Goal: Task Accomplishment & Management: Complete application form

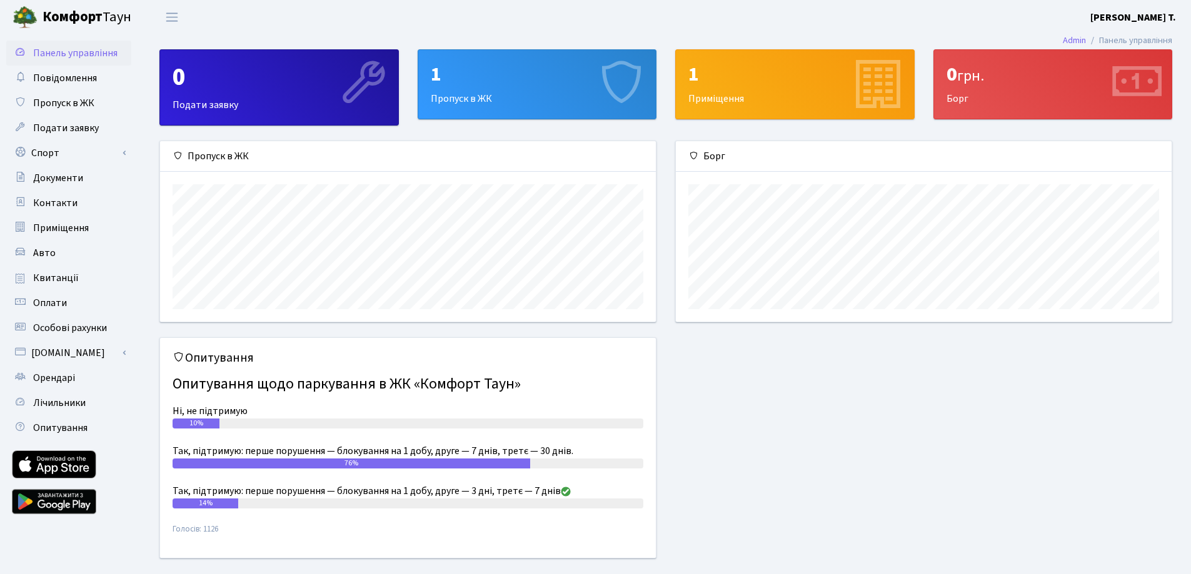
scroll to position [181, 496]
click at [99, 109] on link "Пропуск в ЖК" at bounding box center [68, 103] width 125 height 25
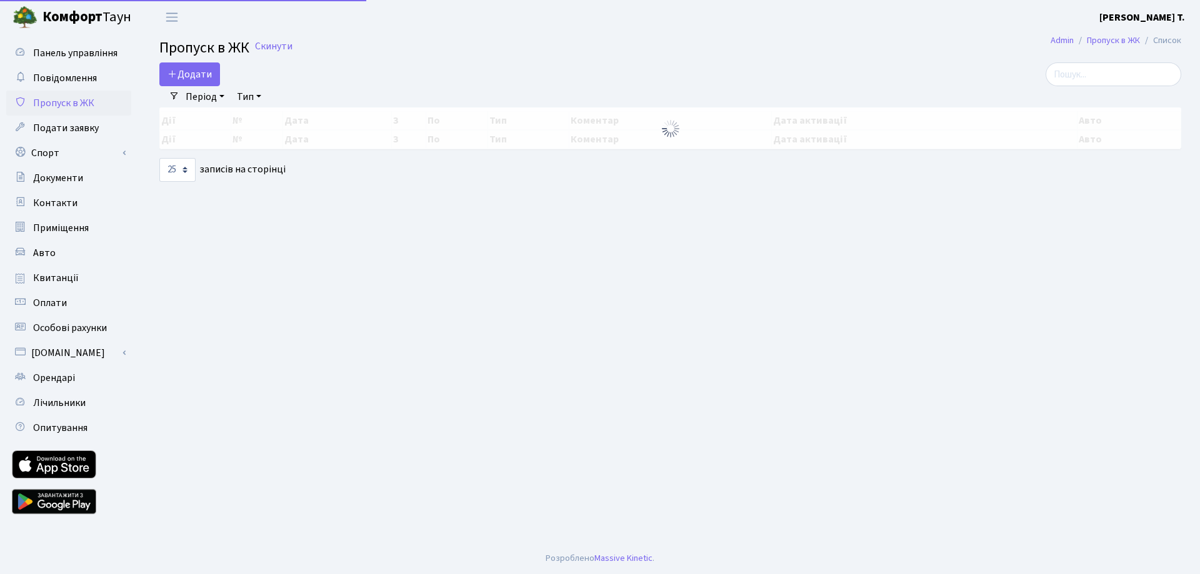
select select "25"
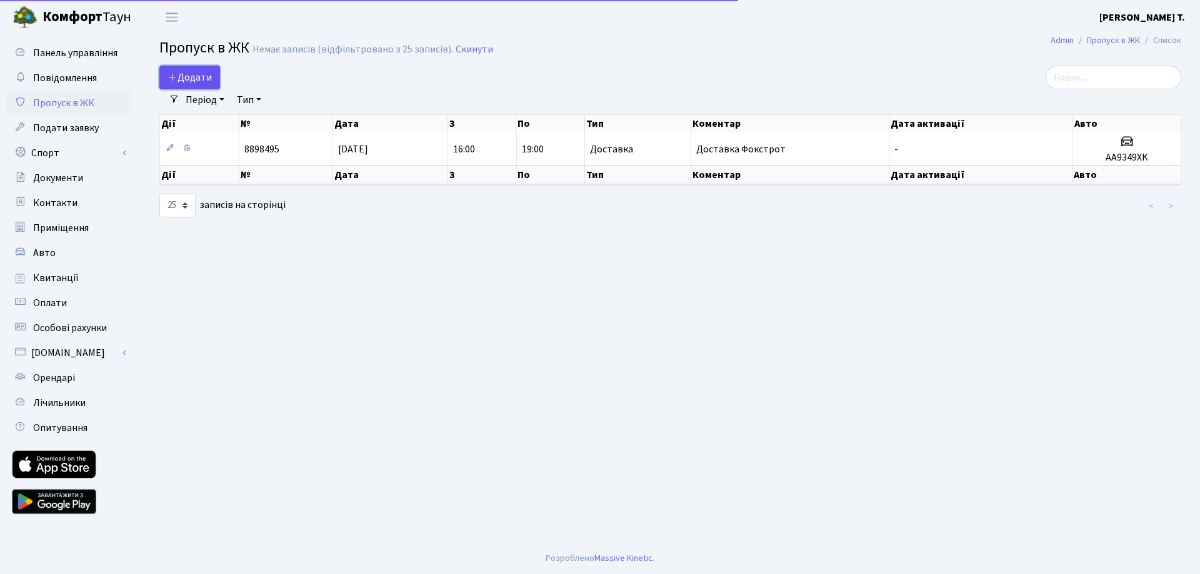
click at [206, 84] on span "Додати" at bounding box center [190, 78] width 44 height 14
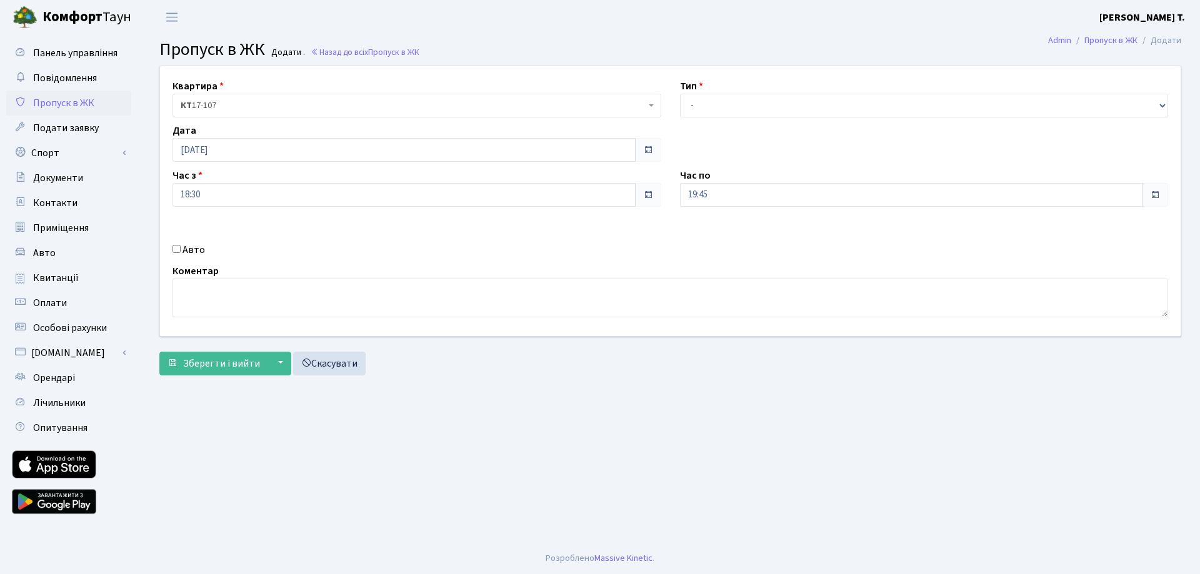
click at [197, 248] on label "Авто" at bounding box center [194, 250] width 23 height 15
click at [181, 248] on input "Авто" at bounding box center [177, 249] width 8 height 8
checkbox input "true"
click at [816, 244] on input "text" at bounding box center [924, 240] width 489 height 24
click at [713, 240] on input "AA1125AC" at bounding box center [924, 240] width 489 height 24
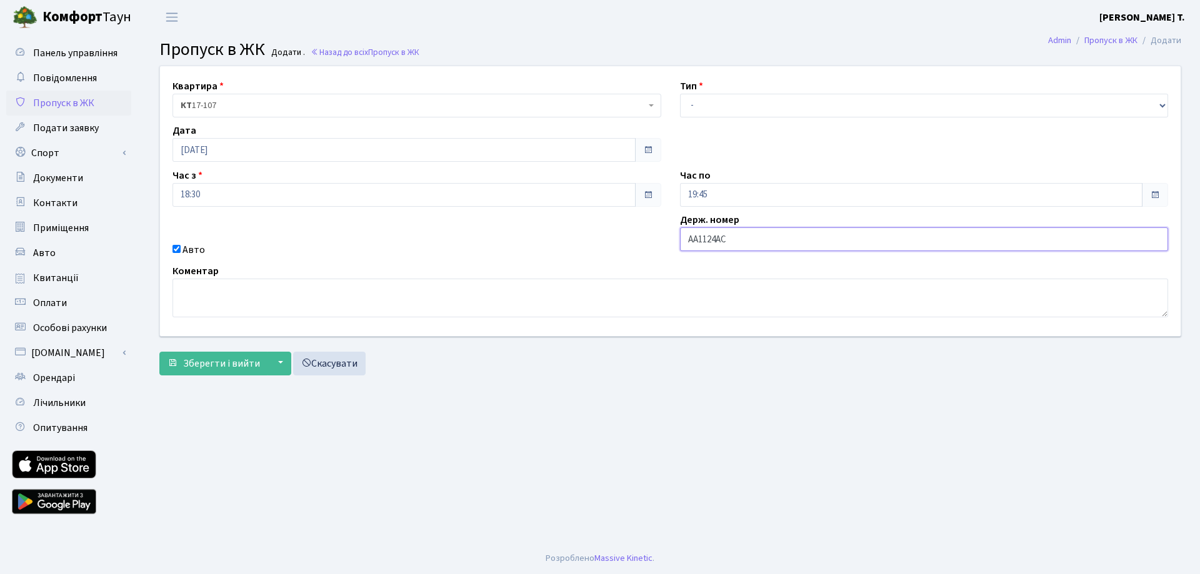
type input "AA1124AC"
click at [718, 296] on textarea at bounding box center [671, 298] width 996 height 39
click at [788, 188] on input "19:45" at bounding box center [911, 195] width 463 height 24
click at [721, 236] on icon at bounding box center [715, 238] width 34 height 34
click at [812, 346] on icon at bounding box center [823, 336] width 34 height 34
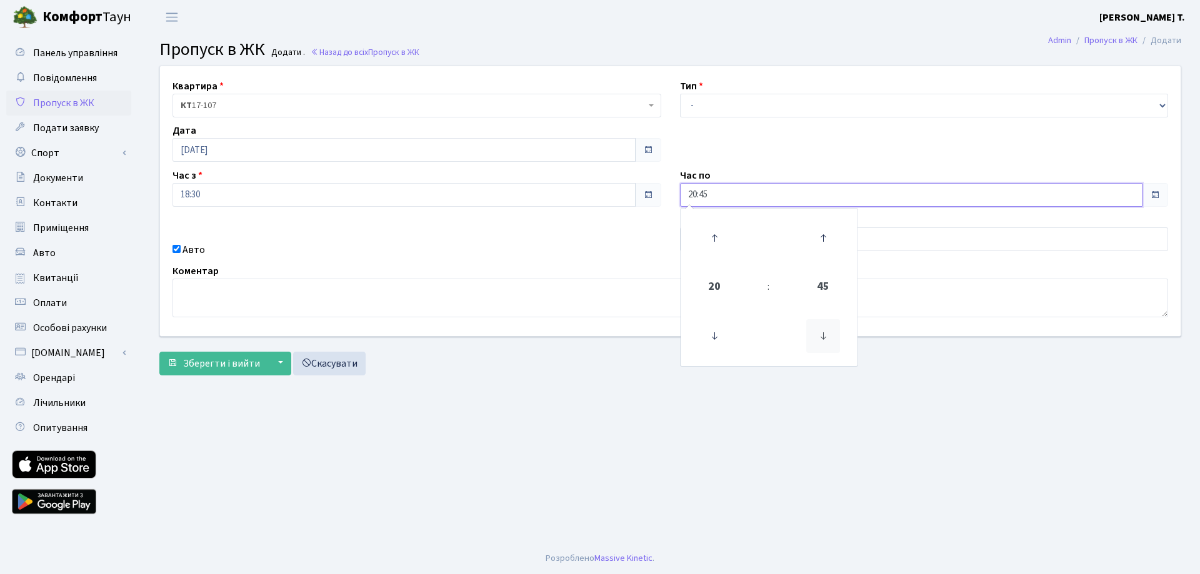
type input "20:30"
click at [917, 401] on main "Admin Пропуск в ЖК Додати Пропуск в ЖК Додати . Назад до всіх Пропуск в ЖК Квар…" at bounding box center [671, 288] width 1060 height 509
click at [433, 294] on textarea at bounding box center [671, 298] width 996 height 39
click at [763, 105] on select "- Доставка Таксі Гості Сервіс" at bounding box center [924, 106] width 489 height 24
select select "18"
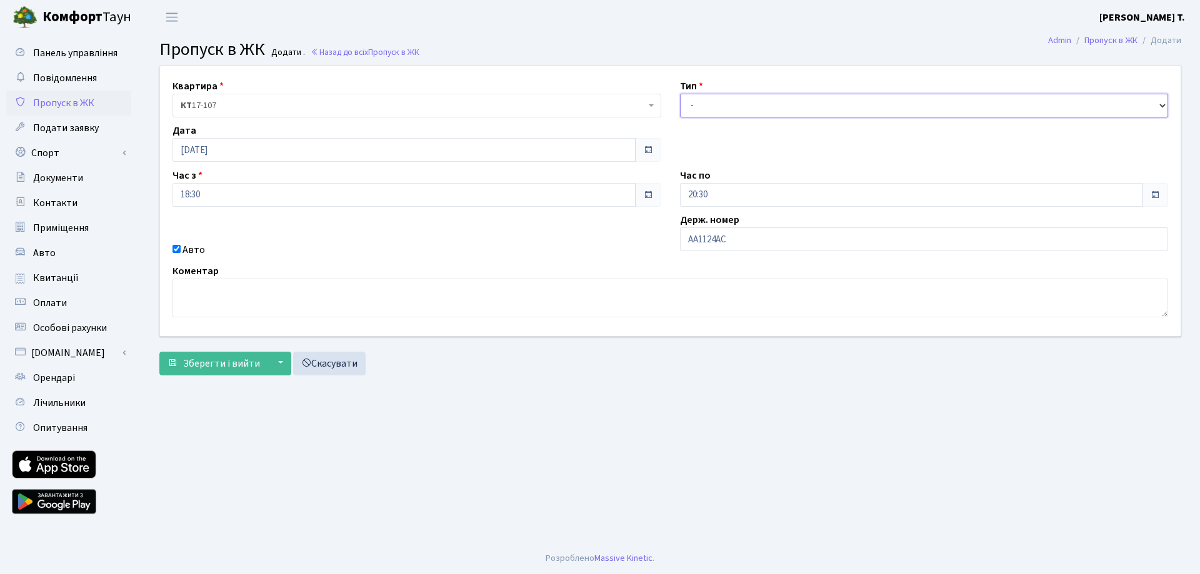
click at [680, 94] on select "- Доставка Таксі Гості Сервіс" at bounding box center [924, 106] width 489 height 24
click at [568, 276] on div "Коментар" at bounding box center [670, 291] width 1015 height 54
click at [542, 311] on textarea at bounding box center [671, 298] width 996 height 39
type textarea "Повірка лічильників Mastergaz"
click at [211, 364] on span "Зберегти і вийти" at bounding box center [221, 364] width 77 height 14
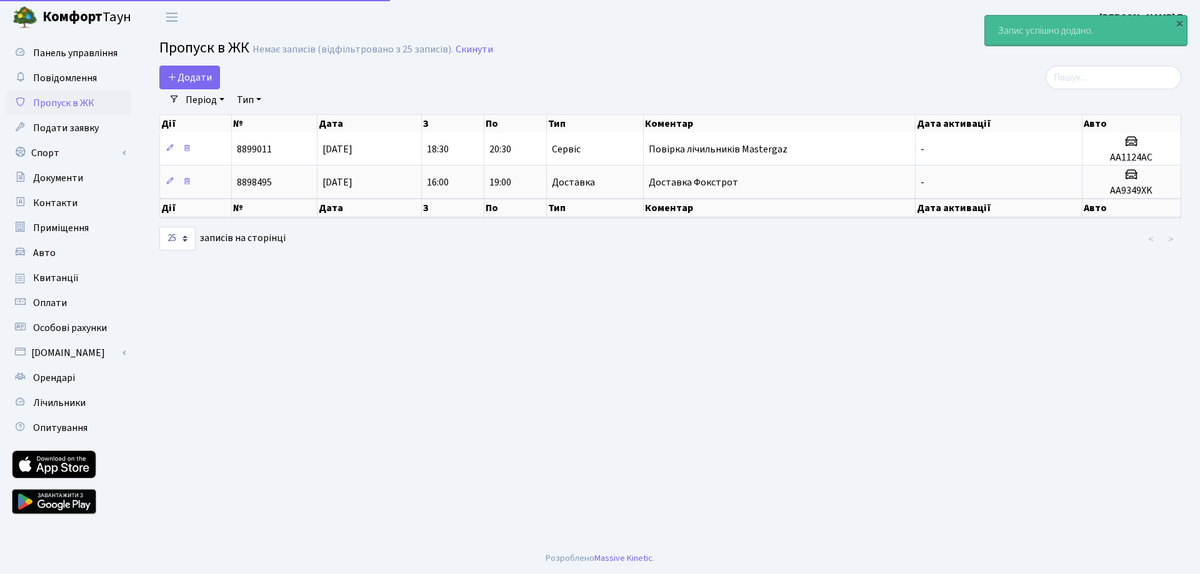
select select "25"
